Goal: Task Accomplishment & Management: Use online tool/utility

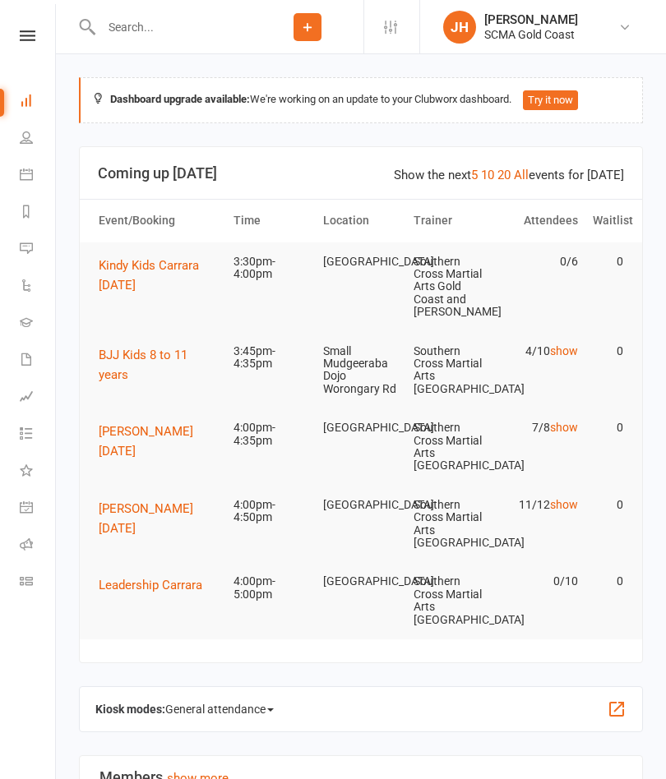
click at [147, 379] on button "BJJ Kids 8 to 11 years" at bounding box center [159, 364] width 120 height 39
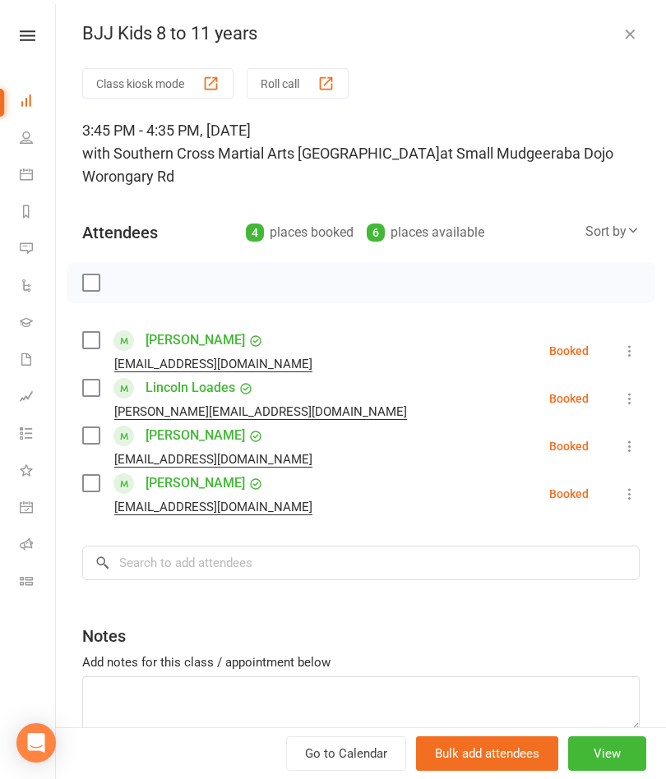
click at [298, 86] on button "Roll call" at bounding box center [298, 83] width 102 height 30
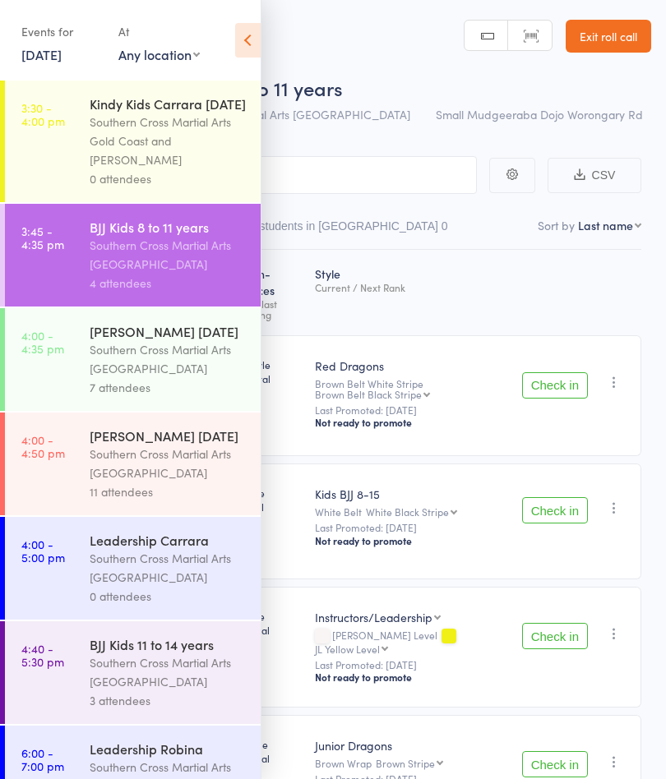
click at [253, 49] on icon at bounding box center [247, 40] width 25 height 35
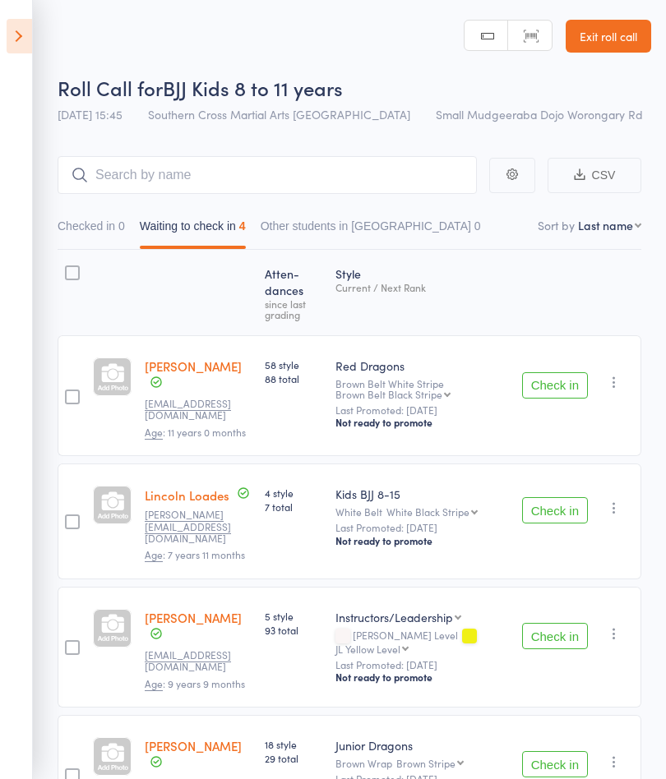
click at [573, 751] on button "Check in" at bounding box center [555, 764] width 66 height 26
click at [561, 624] on button "Check in" at bounding box center [555, 636] width 66 height 26
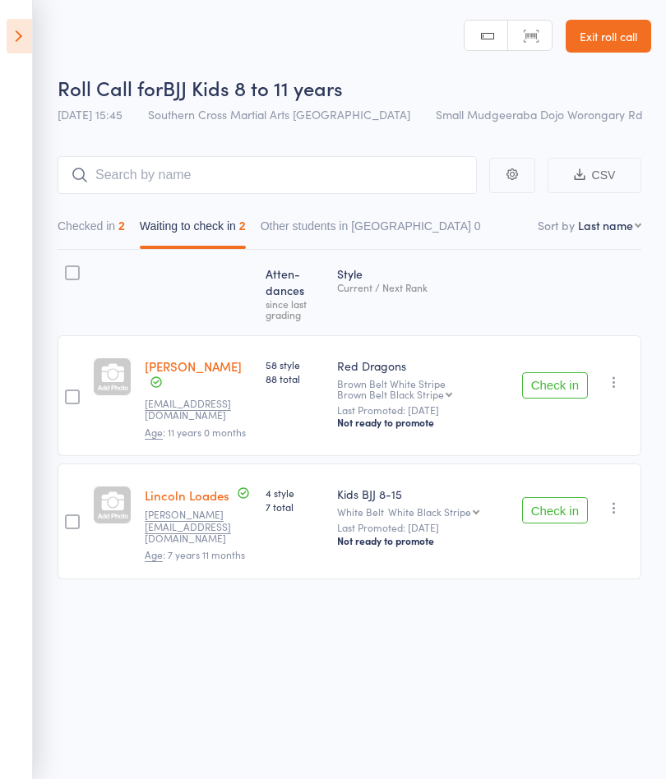
click at [569, 503] on button "Check in" at bounding box center [555, 510] width 66 height 26
click at [565, 405] on div "Check in Check in Promote Send message Add Note Add Task Add Flag Remove Mark a…" at bounding box center [578, 395] width 126 height 121
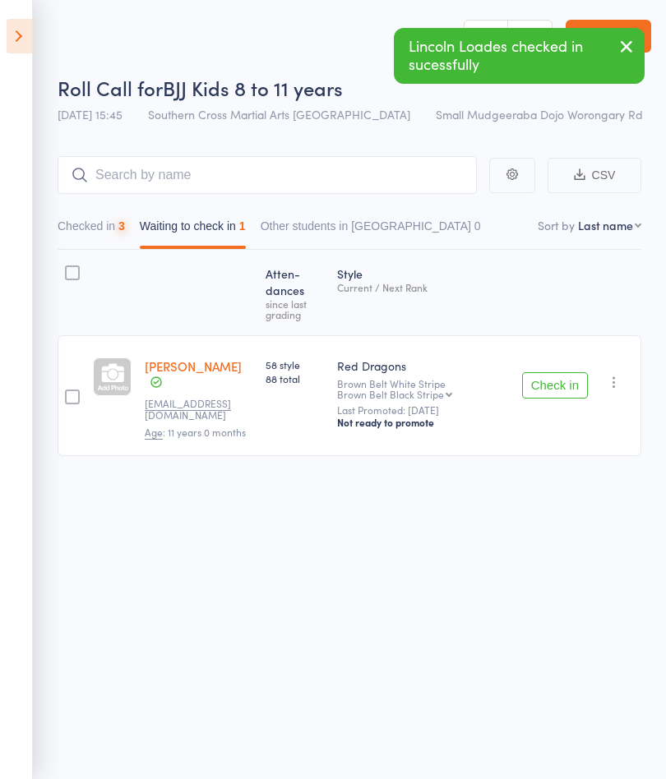
click at [571, 493] on div "Atten­dances since last grading Style Current / Next Rank [PERSON_NAME] [EMAIL_…" at bounding box center [350, 389] width 584 height 279
click at [554, 387] on button "Check in" at bounding box center [555, 385] width 66 height 26
